Goal: Information Seeking & Learning: Learn about a topic

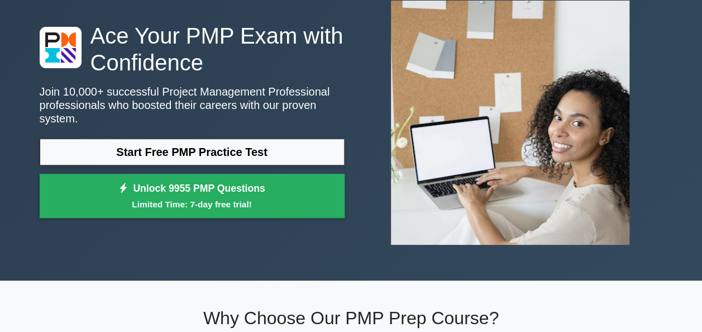
scroll to position [112, 0]
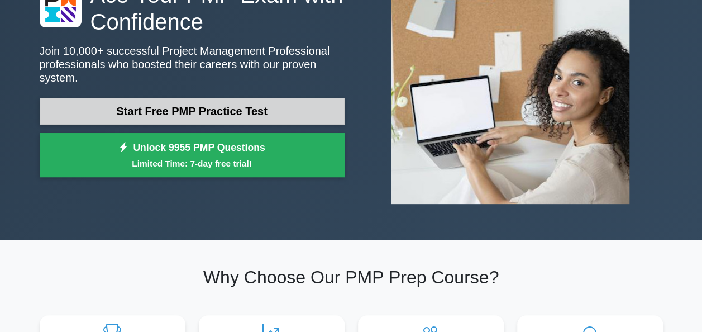
click at [221, 99] on link "Start Free PMP Practice Test" at bounding box center [192, 111] width 305 height 27
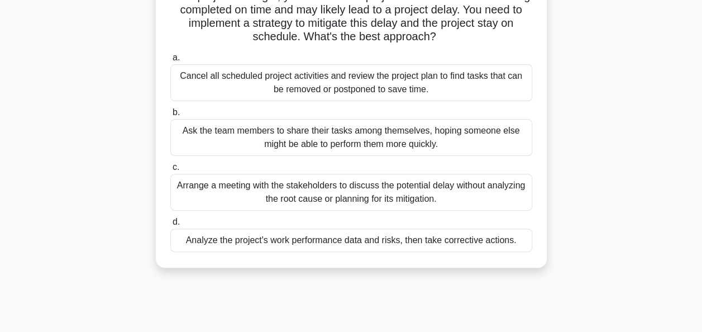
scroll to position [112, 0]
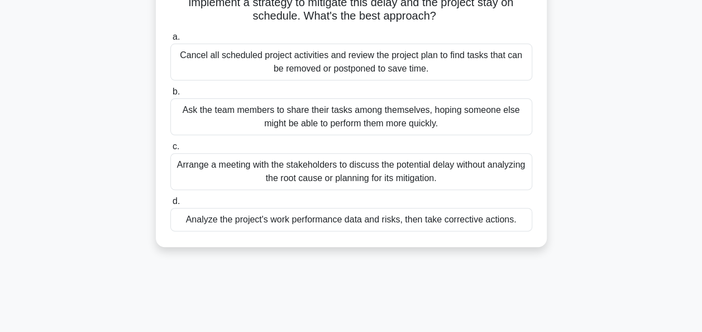
click at [388, 226] on div "Analyze the project's work performance data and risks, then take corrective act…" at bounding box center [351, 219] width 362 height 23
click at [170, 205] on input "d. Analyze the project's work performance data and risks, then take corrective …" at bounding box center [170, 201] width 0 height 7
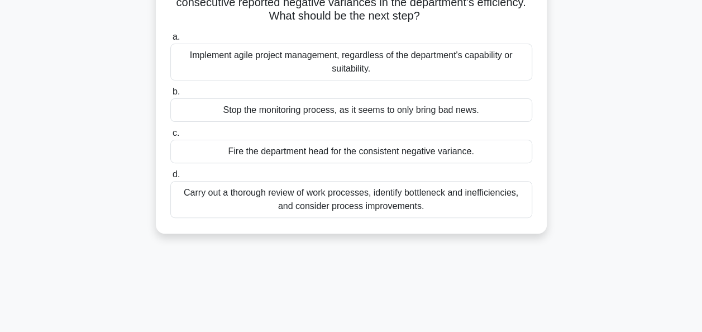
click at [382, 202] on div "Carry out a thorough review of work processes, identify bottleneck and ineffici…" at bounding box center [351, 199] width 362 height 37
click at [170, 178] on input "d. Carry out a thorough review of work processes, identify bottleneck and ineff…" at bounding box center [170, 174] width 0 height 7
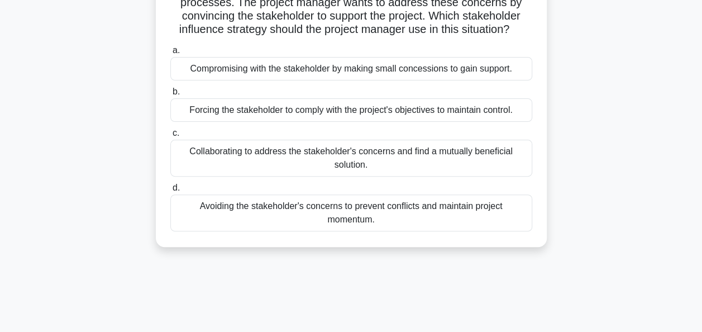
click at [389, 176] on div "Collaborating to address the stakeholder's concerns and find a mutually benefic…" at bounding box center [351, 158] width 362 height 37
click at [170, 137] on input "c. Collaborating to address the stakeholder's concerns and find a mutually bene…" at bounding box center [170, 133] width 0 height 7
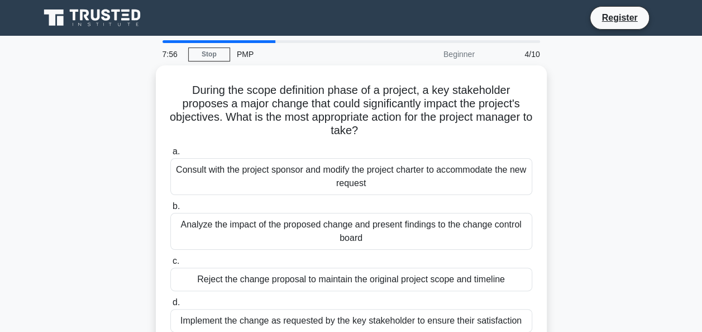
scroll to position [56, 0]
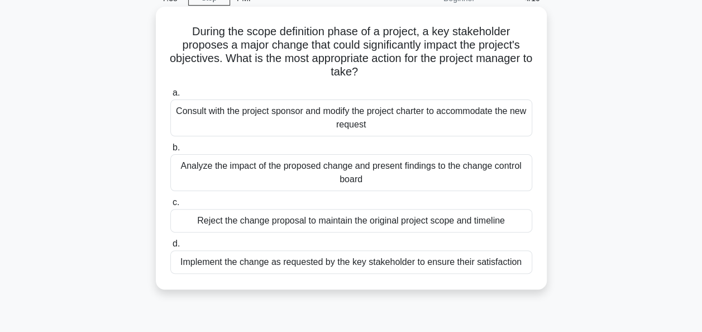
click at [357, 177] on div "Analyze the impact of the proposed change and present findings to the change co…" at bounding box center [351, 172] width 362 height 37
click at [170, 151] on input "b. Analyze the impact of the proposed change and present findings to the change…" at bounding box center [170, 147] width 0 height 7
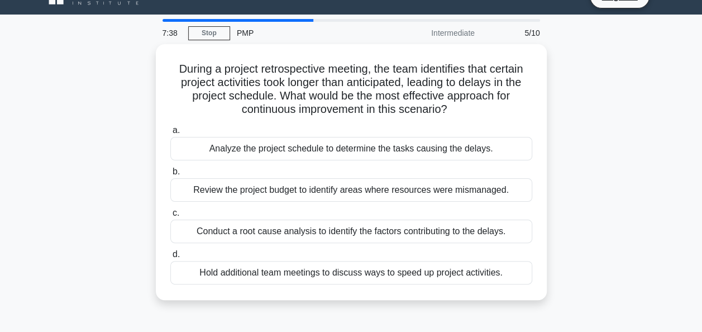
scroll to position [0, 0]
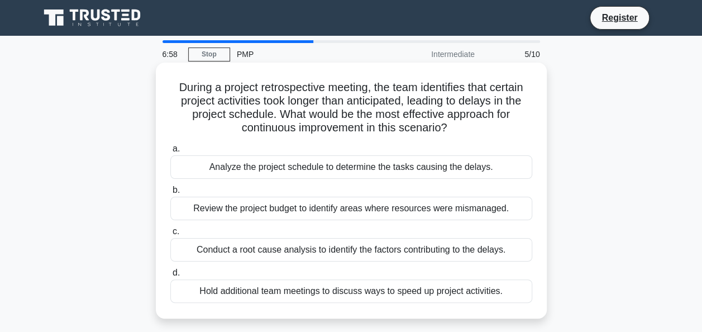
click at [309, 247] on div "Conduct a root cause analysis to identify the factors contributing to the delay…" at bounding box center [351, 249] width 362 height 23
click at [170, 235] on input "c. Conduct a root cause analysis to identify the factors contributing to the de…" at bounding box center [170, 231] width 0 height 7
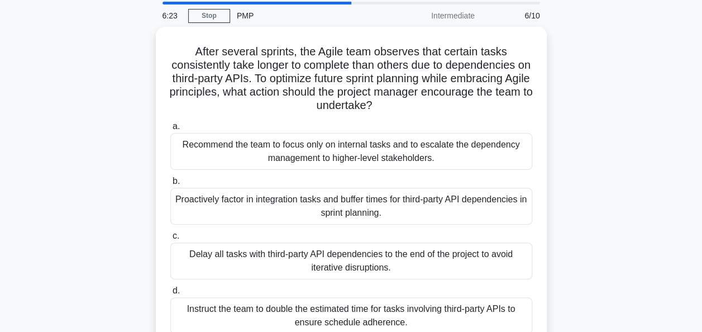
scroll to position [56, 0]
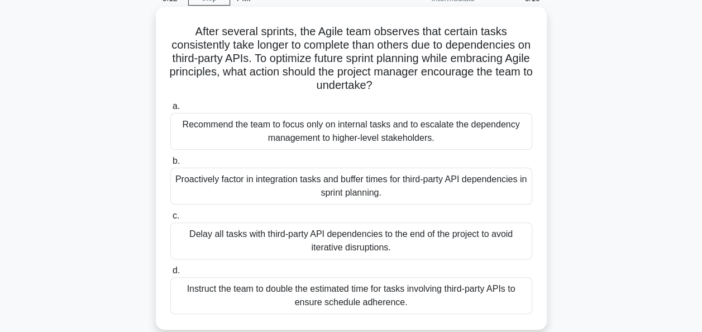
click at [352, 181] on div "Proactively factor in integration tasks and buffer times for third-party API de…" at bounding box center [351, 186] width 362 height 37
click at [170, 165] on input "b. Proactively factor in integration tasks and buffer times for third-party API…" at bounding box center [170, 160] width 0 height 7
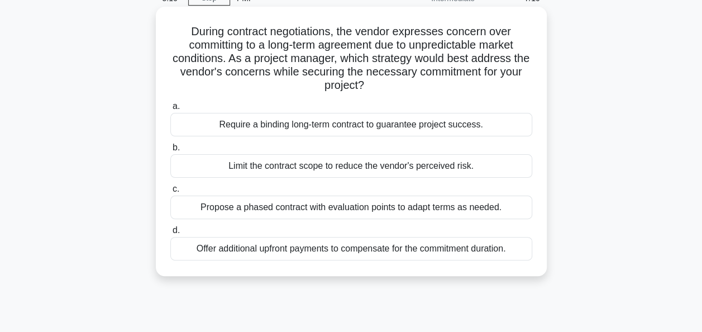
click at [313, 208] on div "Propose a phased contract with evaluation points to adapt terms as needed." at bounding box center [351, 206] width 362 height 23
click at [170, 193] on input "c. Propose a phased contract with evaluation points to adapt terms as needed." at bounding box center [170, 188] width 0 height 7
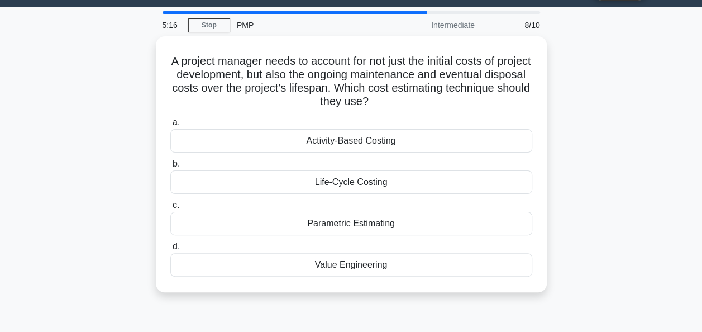
scroll to position [0, 0]
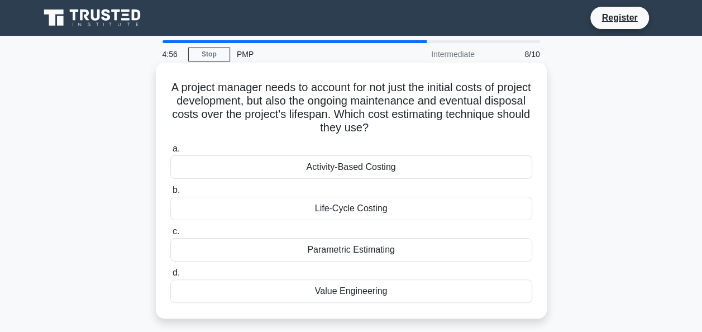
click at [369, 209] on div "Life-Cycle Costing" at bounding box center [351, 208] width 362 height 23
click at [170, 194] on input "b. Life-Cycle Costing" at bounding box center [170, 190] width 0 height 7
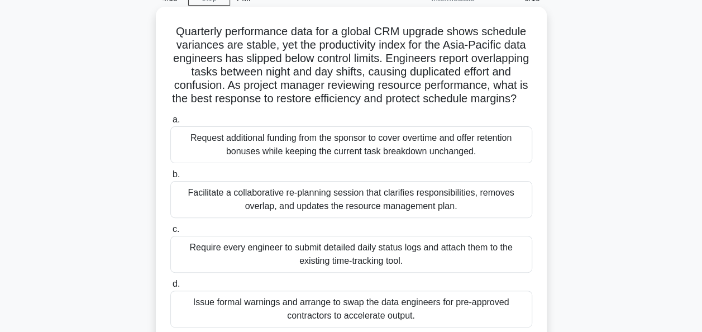
scroll to position [112, 0]
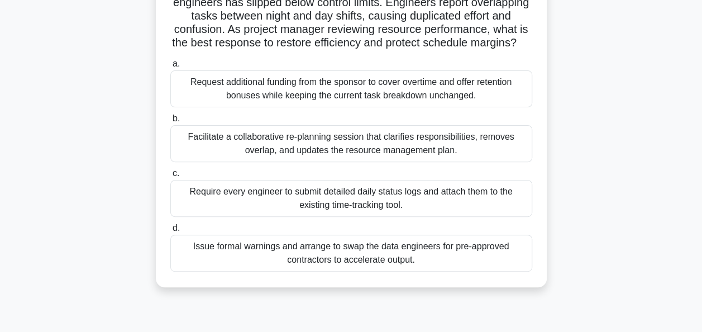
click at [358, 162] on div "Facilitate a collaborative re-planning session that clarifies responsibilities,…" at bounding box center [351, 143] width 362 height 37
click at [170, 122] on input "b. Facilitate a collaborative re-planning session that clarifies responsibiliti…" at bounding box center [170, 118] width 0 height 7
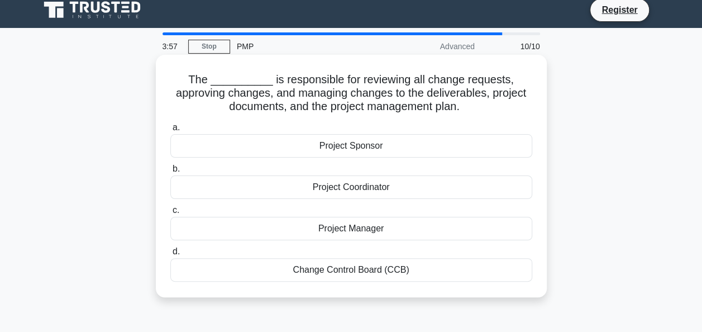
scroll to position [0, 0]
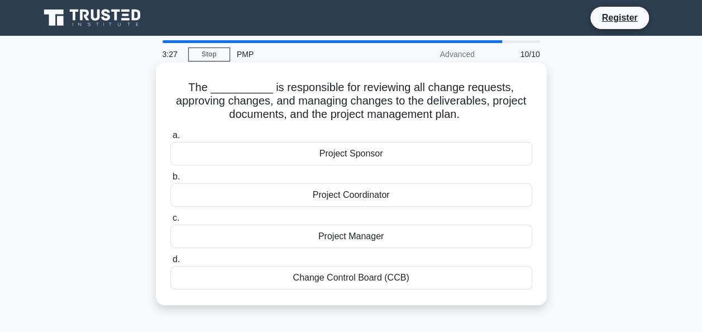
click at [350, 283] on div "Change Control Board (CCB)" at bounding box center [351, 277] width 362 height 23
click at [170, 263] on input "d. Change Control Board (CCB)" at bounding box center [170, 259] width 0 height 7
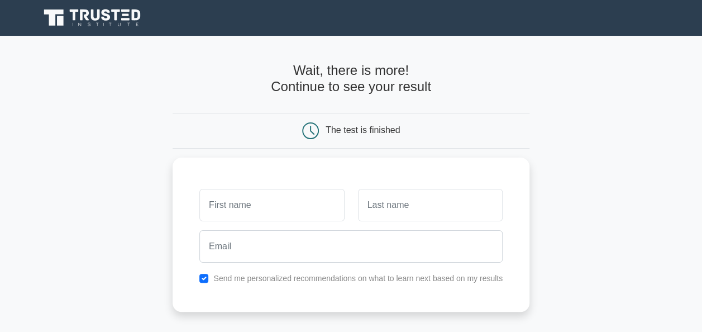
scroll to position [112, 0]
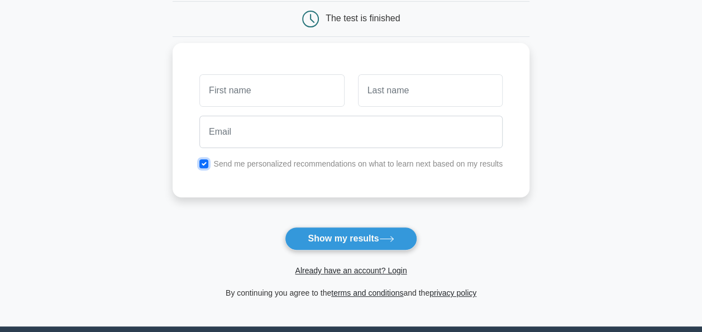
click at [205, 163] on input "checkbox" at bounding box center [203, 163] width 9 height 9
checkbox input "false"
click at [244, 87] on input "text" at bounding box center [271, 90] width 145 height 32
type input "[PERSON_NAME]"
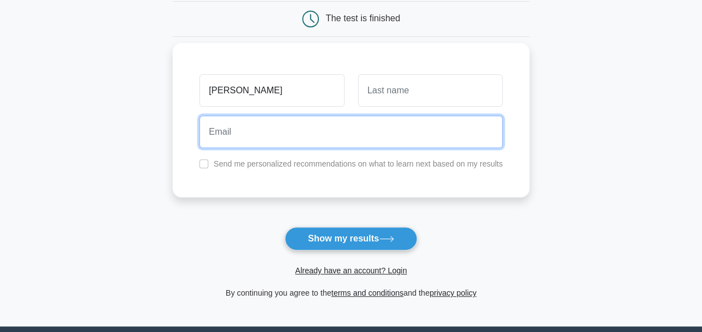
click at [259, 138] on input "email" at bounding box center [350, 132] width 303 height 32
type input "ameen.peeran@yahoo.com"
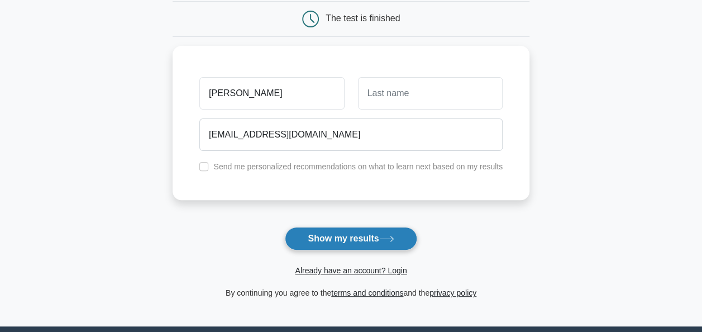
click at [328, 244] on button "Show my results" at bounding box center [351, 238] width 132 height 23
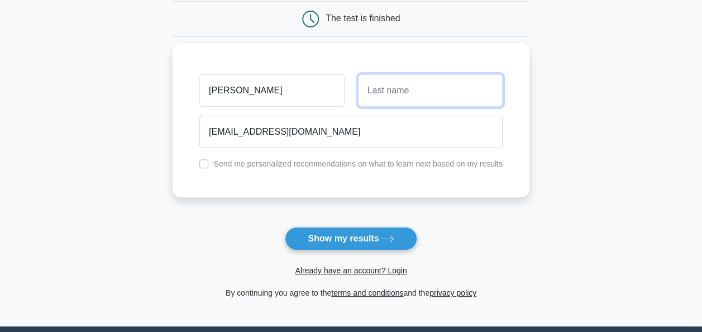
click at [424, 84] on input "text" at bounding box center [430, 90] width 145 height 32
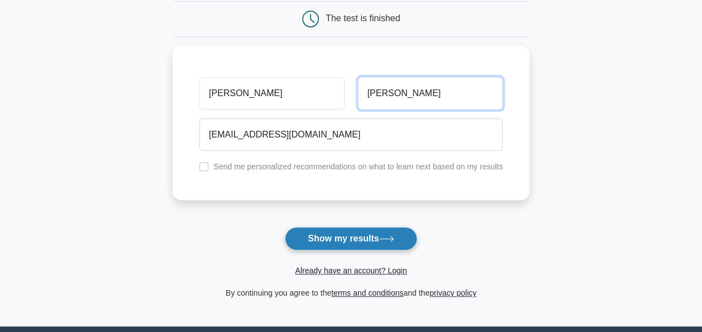
type input "Valluru"
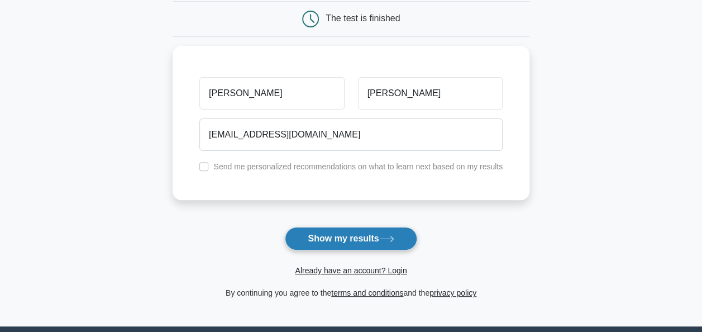
click at [353, 232] on button "Show my results" at bounding box center [351, 238] width 132 height 23
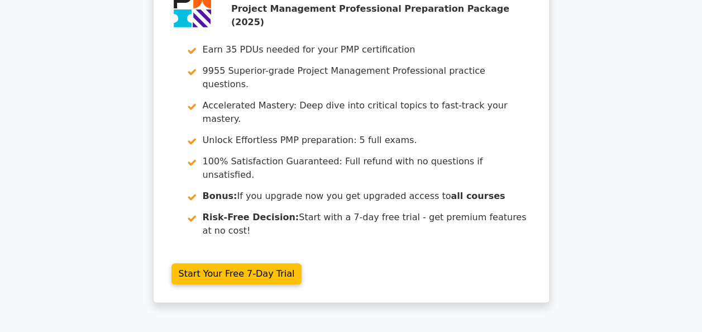
scroll to position [2172, 0]
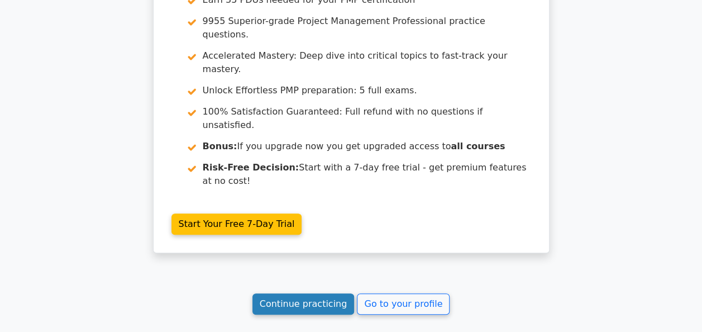
click at [308, 293] on link "Continue practicing" at bounding box center [303, 303] width 102 height 21
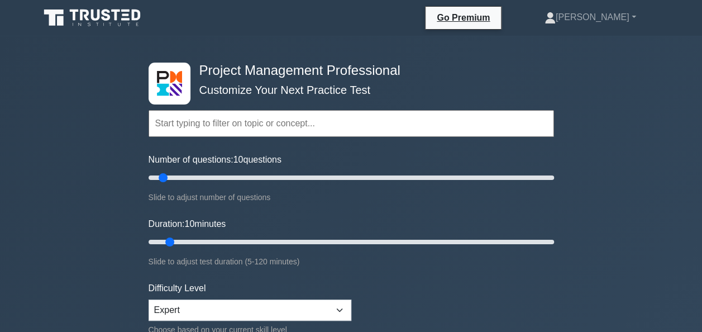
click at [261, 127] on input "text" at bounding box center [351, 123] width 405 height 27
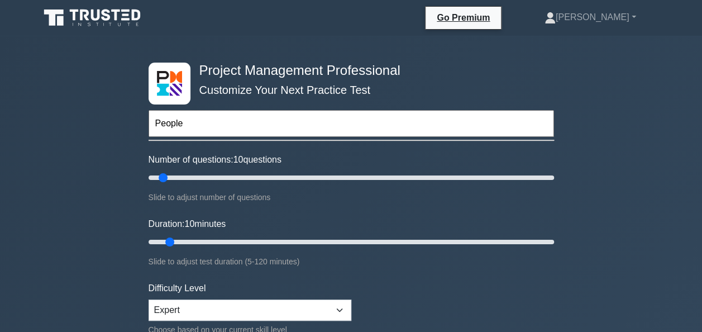
type input "People"
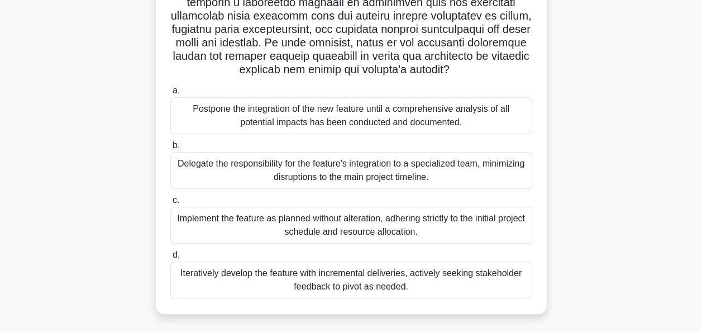
scroll to position [288, 0]
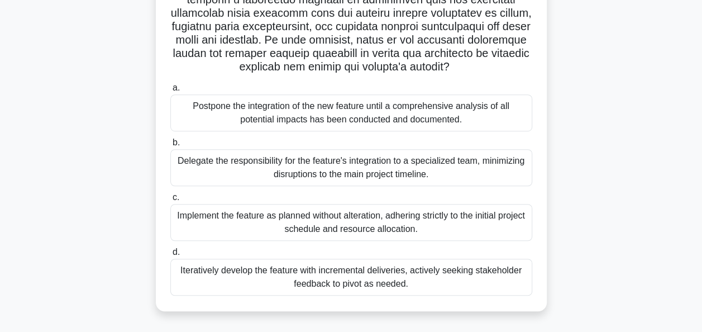
click at [343, 281] on div "Iteratively develop the feature with incremental deliveries, actively seeking s…" at bounding box center [351, 277] width 362 height 37
click at [170, 256] on input "d. Iteratively develop the feature with incremental deliveries, actively seekin…" at bounding box center [170, 251] width 0 height 7
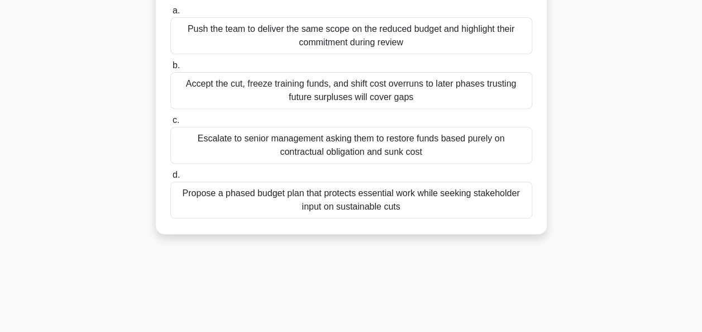
scroll to position [112, 0]
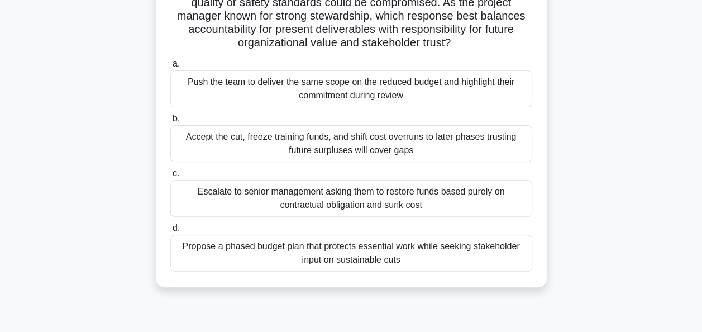
click at [285, 262] on div "Propose a phased budget plan that protects essential work while seeking stakeho…" at bounding box center [351, 253] width 362 height 37
click at [170, 232] on input "d. Propose a phased budget plan that protects essential work while seeking stak…" at bounding box center [170, 227] width 0 height 7
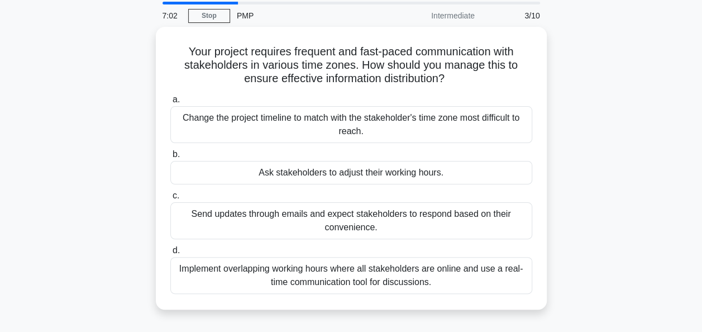
scroll to position [56, 0]
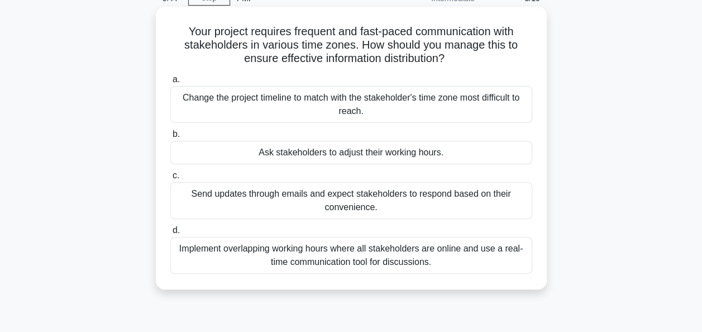
click at [327, 264] on div "Implement overlapping working hours where all stakeholders are online and use a…" at bounding box center [351, 255] width 362 height 37
click at [170, 234] on input "d. Implement overlapping working hours where all stakeholders are online and us…" at bounding box center [170, 230] width 0 height 7
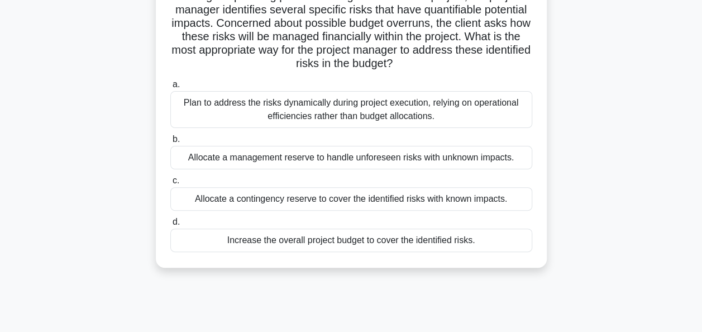
scroll to position [112, 0]
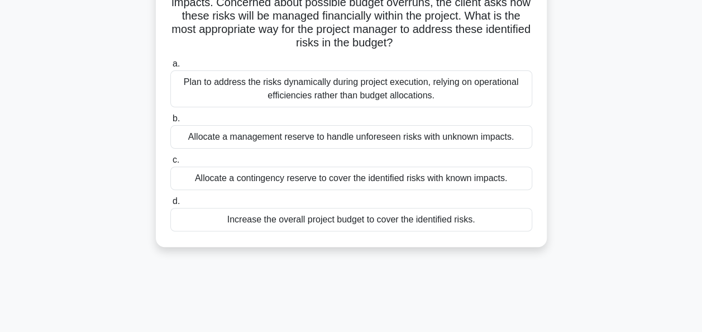
click at [364, 99] on div "Plan to address the risks dynamically during project execution, relying on oper…" at bounding box center [351, 88] width 362 height 37
click at [170, 68] on input "a. Plan to address the risks dynamically during project execution, relying on o…" at bounding box center [170, 63] width 0 height 7
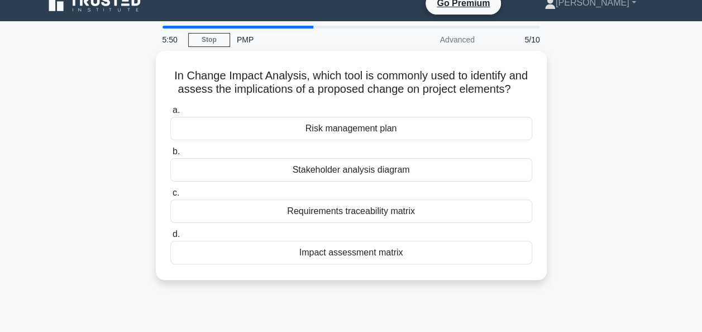
scroll to position [0, 0]
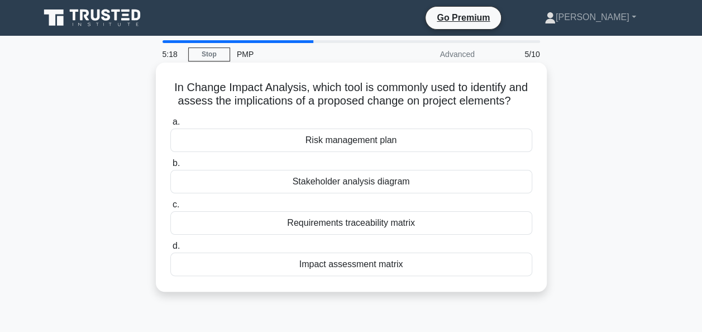
click at [328, 269] on div "Impact assessment matrix" at bounding box center [351, 263] width 362 height 23
click at [170, 250] on input "d. Impact assessment matrix" at bounding box center [170, 245] width 0 height 7
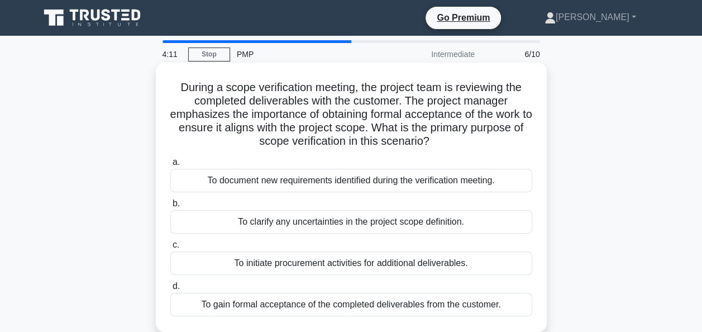
scroll to position [56, 0]
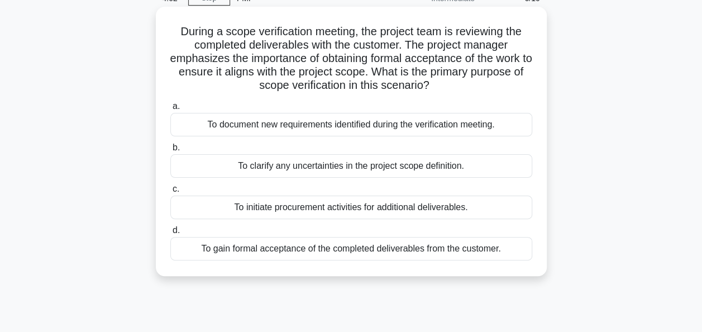
click at [393, 251] on div "To gain formal acceptance of the completed deliverables from the customer." at bounding box center [351, 248] width 362 height 23
click at [170, 234] on input "d. To gain formal acceptance of the completed deliverables from the customer." at bounding box center [170, 230] width 0 height 7
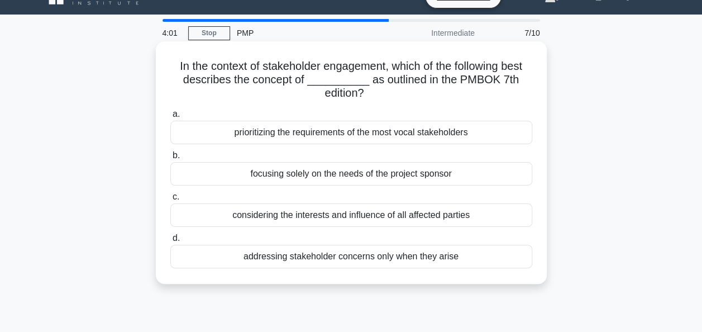
scroll to position [0, 0]
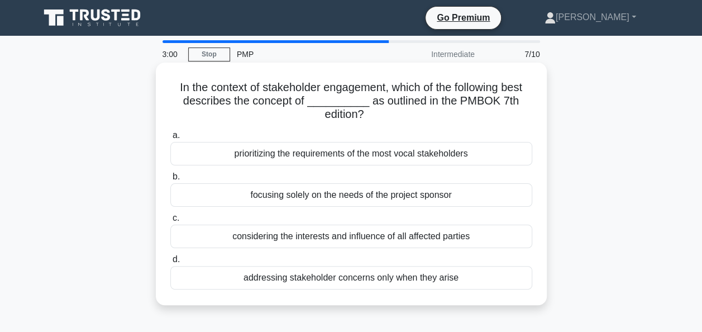
click at [377, 199] on div "focusing solely on the needs of the project sponsor" at bounding box center [351, 194] width 362 height 23
click at [170, 180] on input "b. focusing solely on the needs of the project sponsor" at bounding box center [170, 176] width 0 height 7
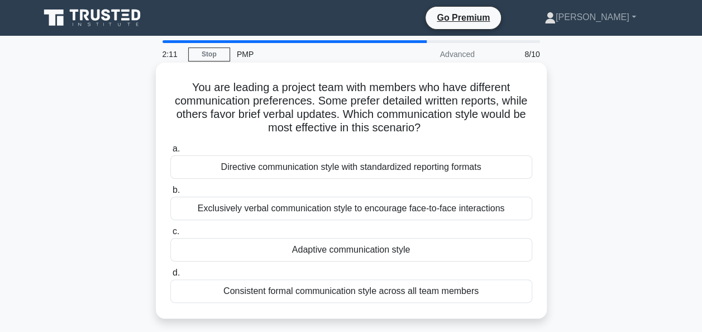
click at [331, 252] on div "Adaptive communication style" at bounding box center [351, 249] width 362 height 23
click at [170, 235] on input "c. Adaptive communication style" at bounding box center [170, 231] width 0 height 7
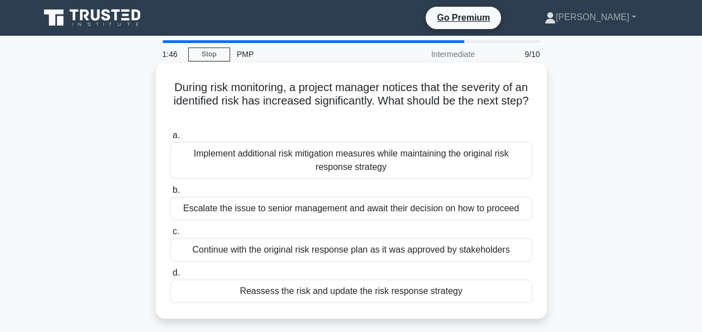
click at [350, 295] on div "Reassess the risk and update the risk response strategy" at bounding box center [351, 290] width 362 height 23
click at [170, 276] on input "d. Reassess the risk and update the risk response strategy" at bounding box center [170, 272] width 0 height 7
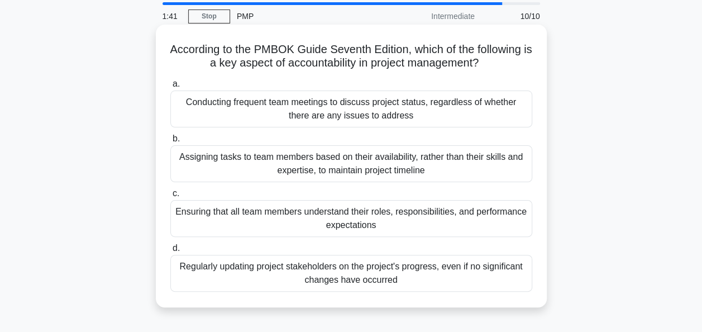
scroll to position [56, 0]
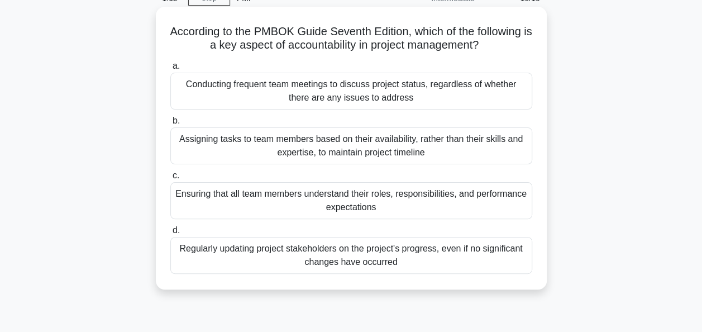
click at [338, 196] on div "Ensuring that all team members understand their roles, responsibilities, and pe…" at bounding box center [351, 200] width 362 height 37
click at [170, 179] on input "c. Ensuring that all team members understand their roles, responsibilities, and…" at bounding box center [170, 175] width 0 height 7
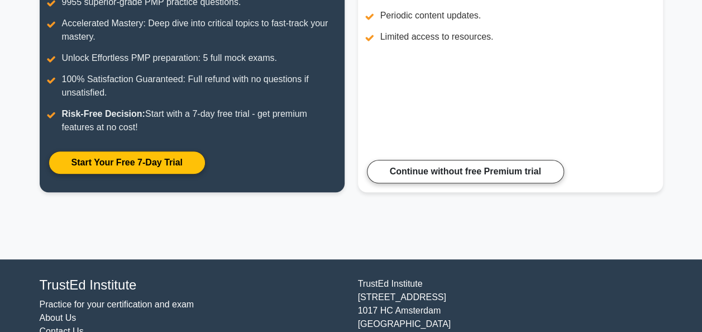
scroll to position [274, 0]
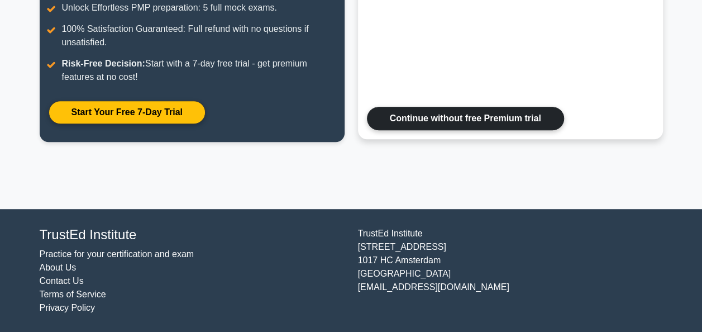
click at [417, 122] on link "Continue without free Premium trial" at bounding box center [465, 118] width 197 height 23
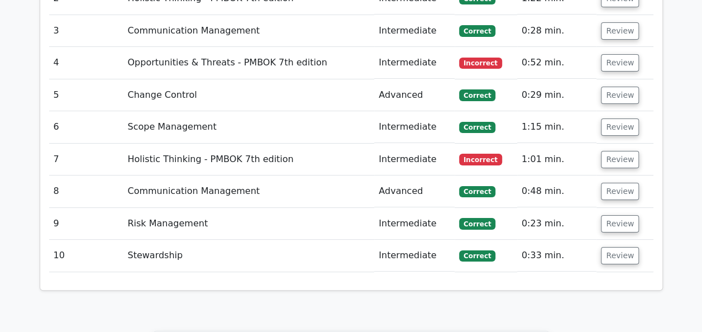
scroll to position [2066, 0]
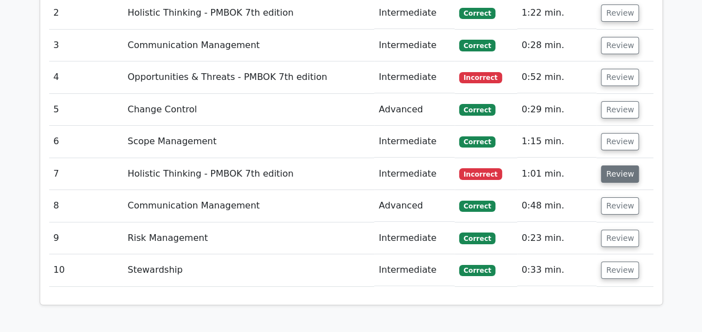
click at [610, 165] on button "Review" at bounding box center [620, 173] width 38 height 17
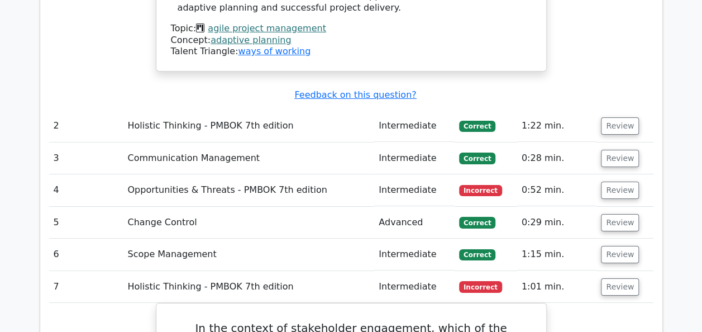
scroll to position [1890, 0]
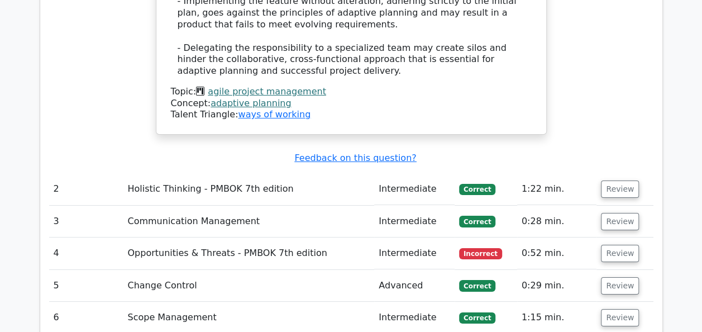
click at [480, 248] on span "Incorrect" at bounding box center [480, 253] width 43 height 11
click at [617, 245] on button "Review" at bounding box center [620, 253] width 38 height 17
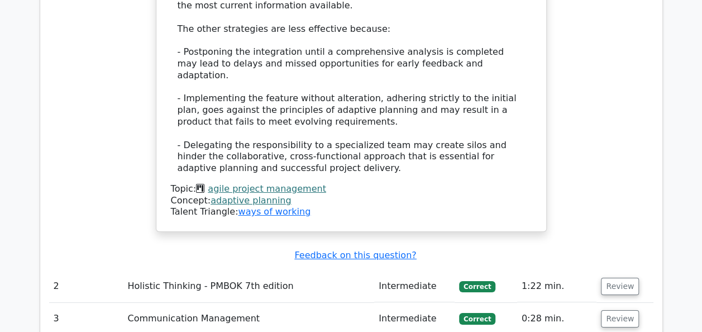
scroll to position [0, 0]
